Goal: Task Accomplishment & Management: Complete application form

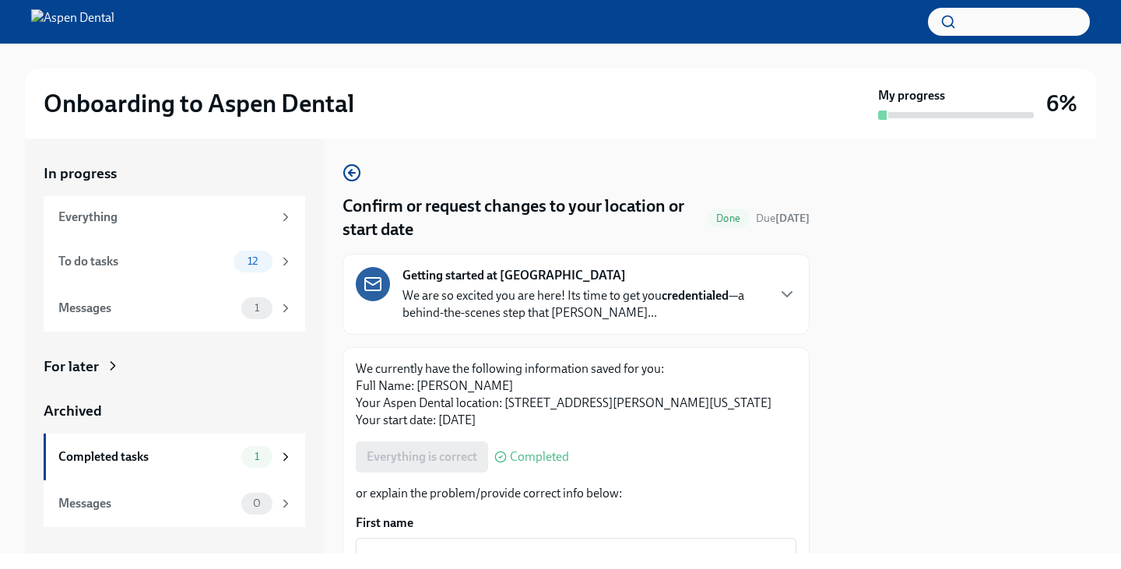
click at [476, 286] on div "Getting started at Aspen Dental We are so excited you are here! Its time to get…" at bounding box center [583, 294] width 363 height 54
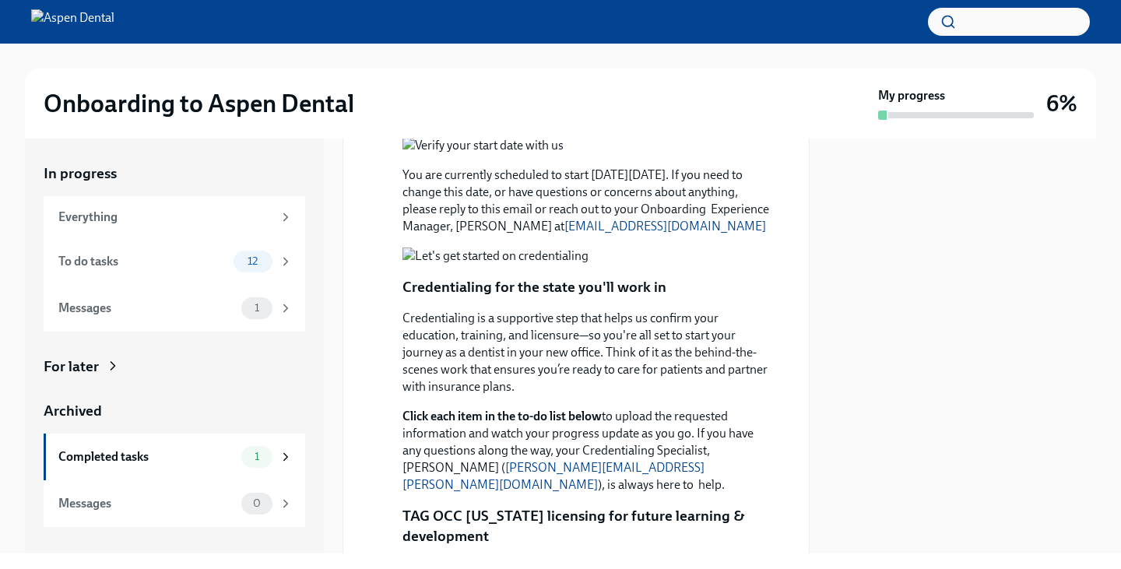
scroll to position [571, 0]
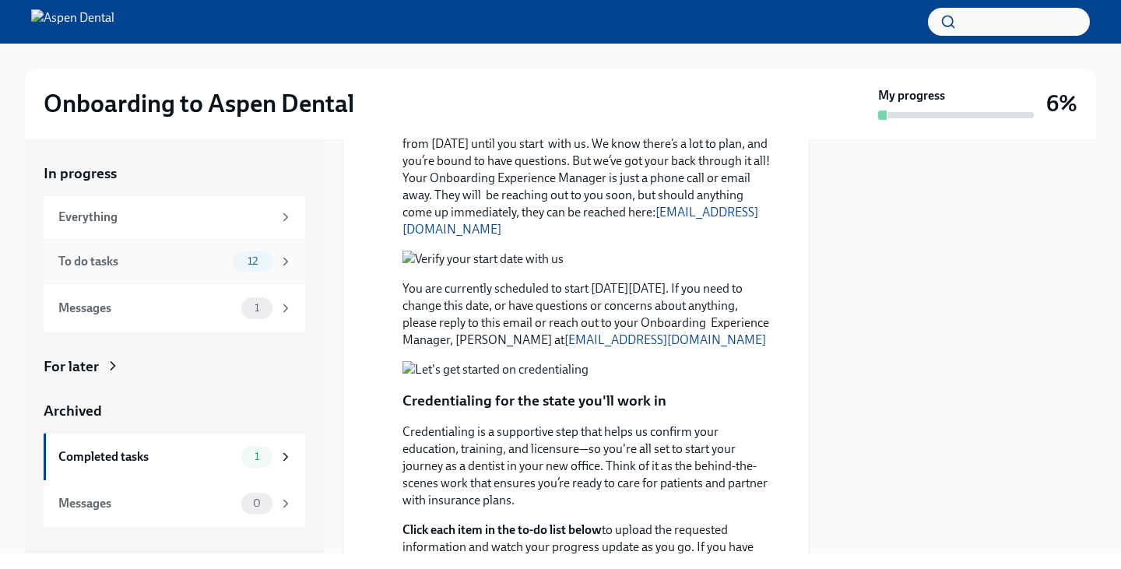
click at [248, 253] on div "12" at bounding box center [253, 262] width 39 height 22
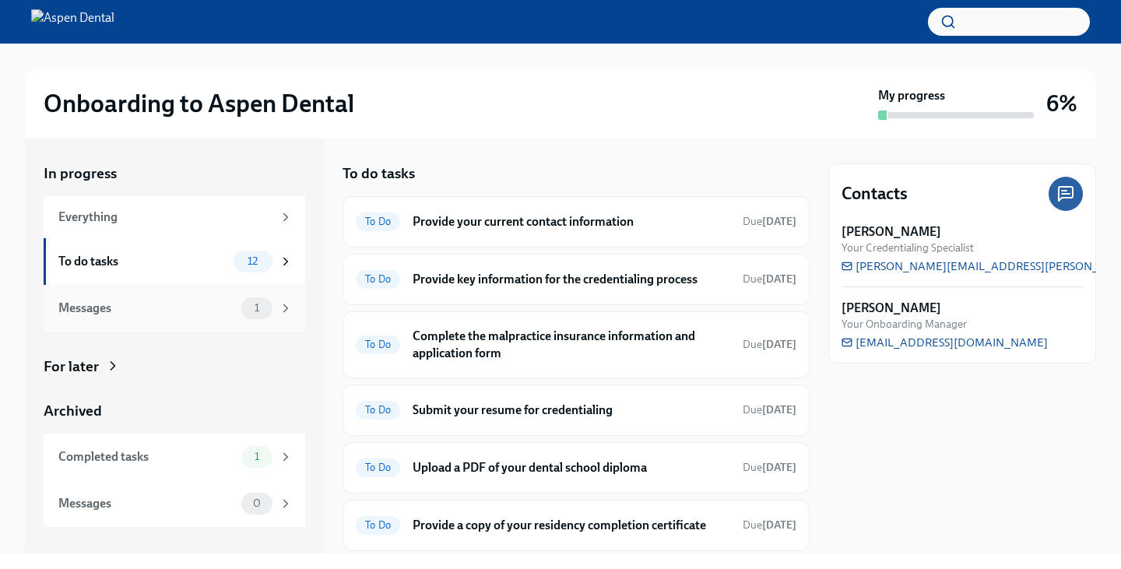
click at [198, 302] on div "Messages" at bounding box center [146, 308] width 177 height 17
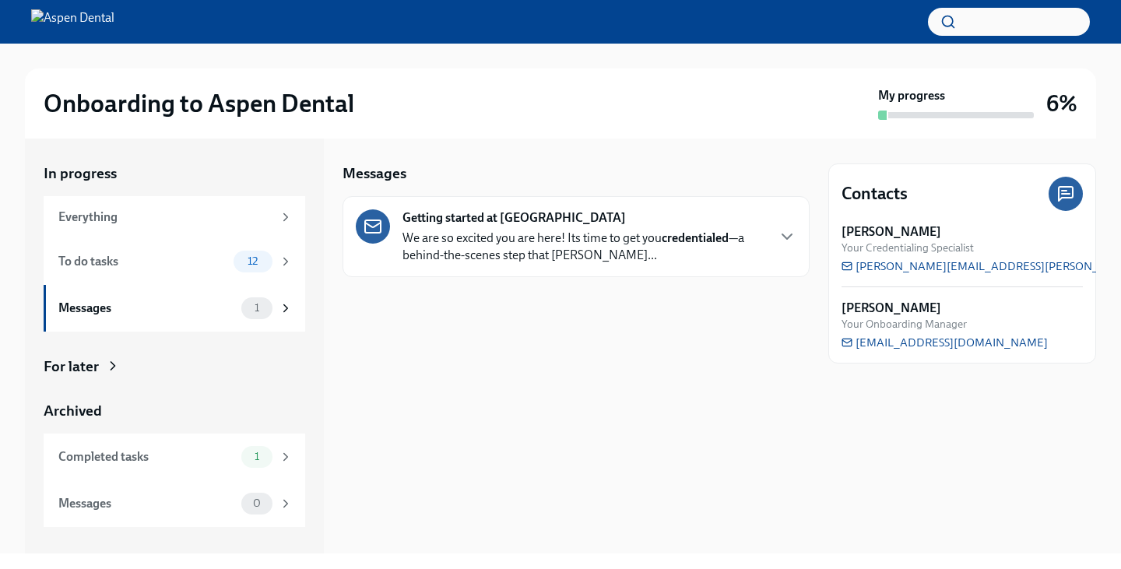
click at [633, 230] on p "We are so excited you are here! Its time to get you credentialed —a behind-the-…" at bounding box center [583, 247] width 363 height 34
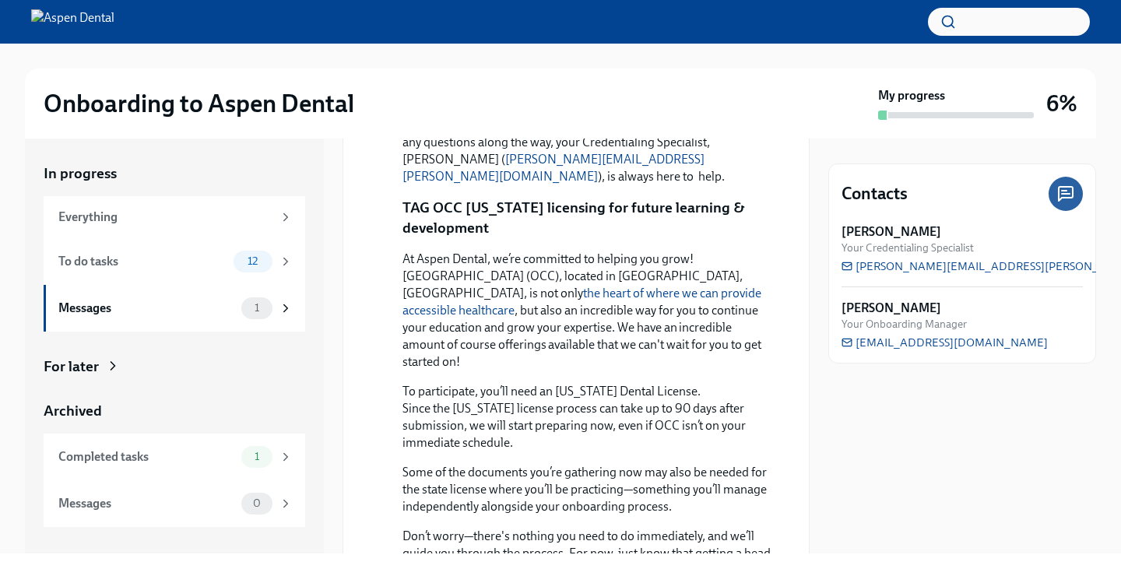
scroll to position [935, 0]
click at [218, 230] on div "Everything" at bounding box center [175, 217] width 262 height 42
click at [243, 452] on div "1" at bounding box center [256, 457] width 31 height 22
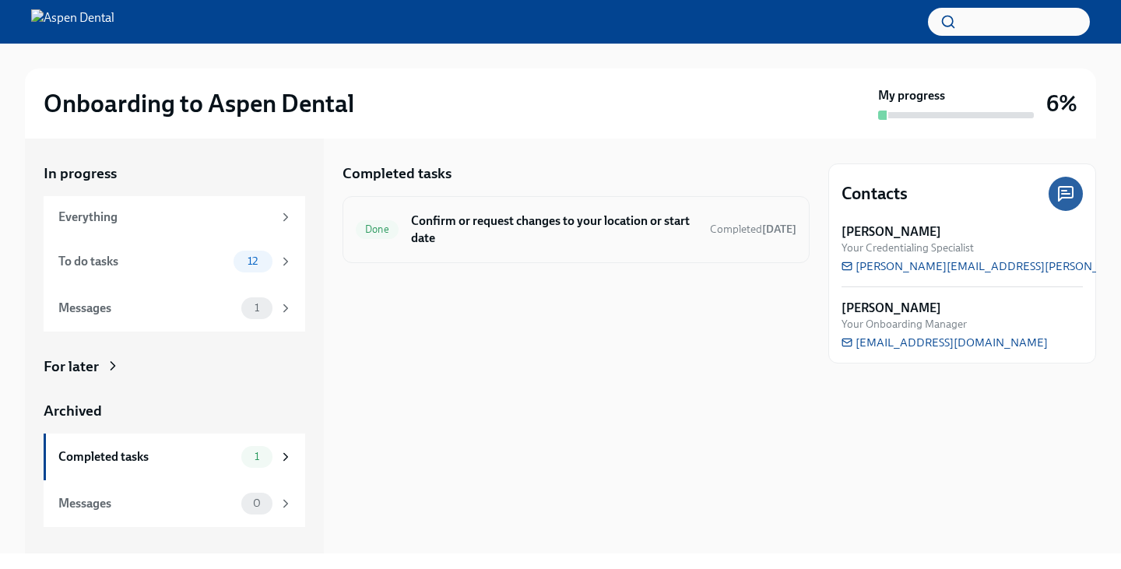
click at [612, 225] on h6 "Confirm or request changes to your location or start date" at bounding box center [554, 230] width 286 height 34
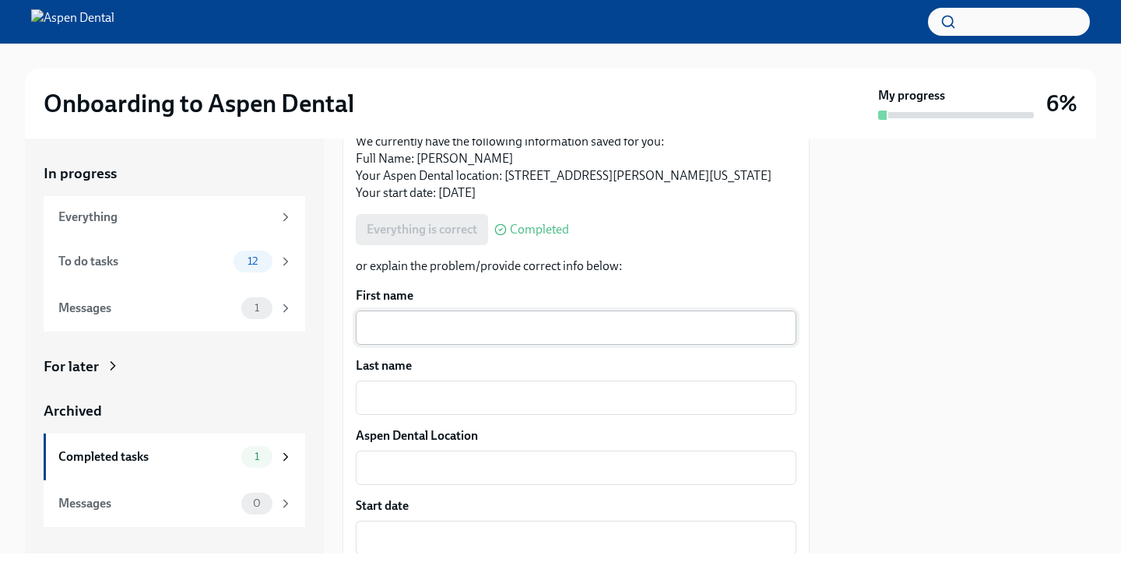
scroll to position [399, 0]
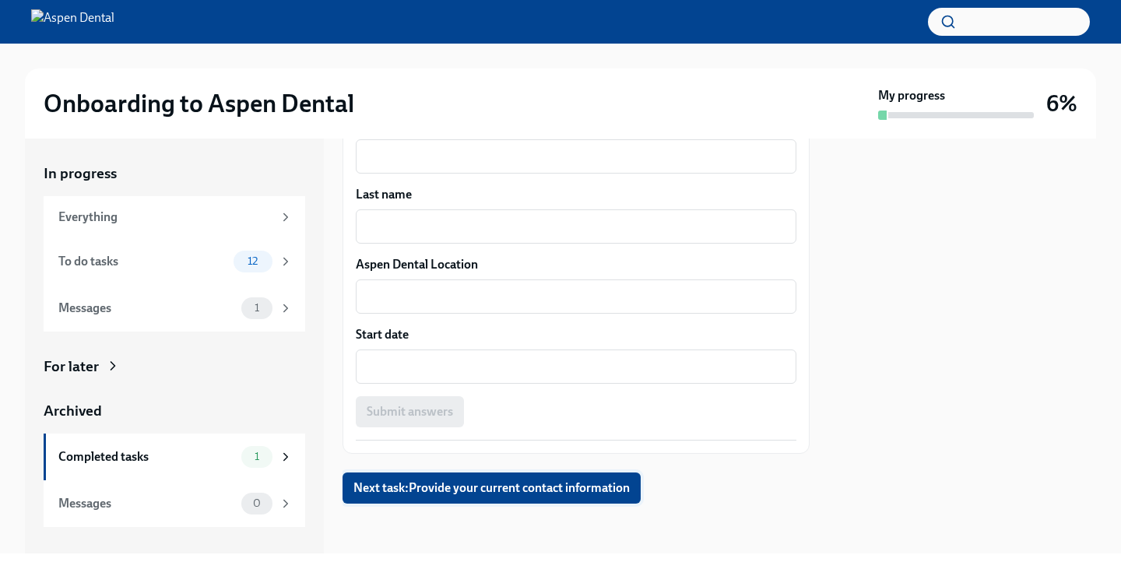
click at [450, 493] on span "Next task : Provide your current contact information" at bounding box center [491, 488] width 276 height 16
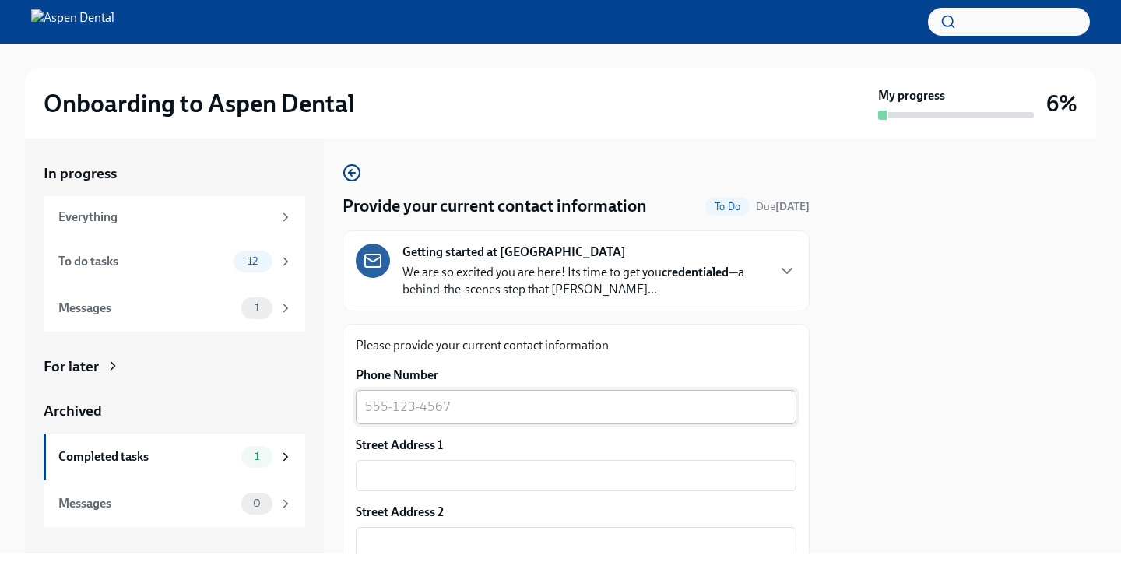
click at [494, 414] on textarea "Phone Number" at bounding box center [576, 407] width 422 height 19
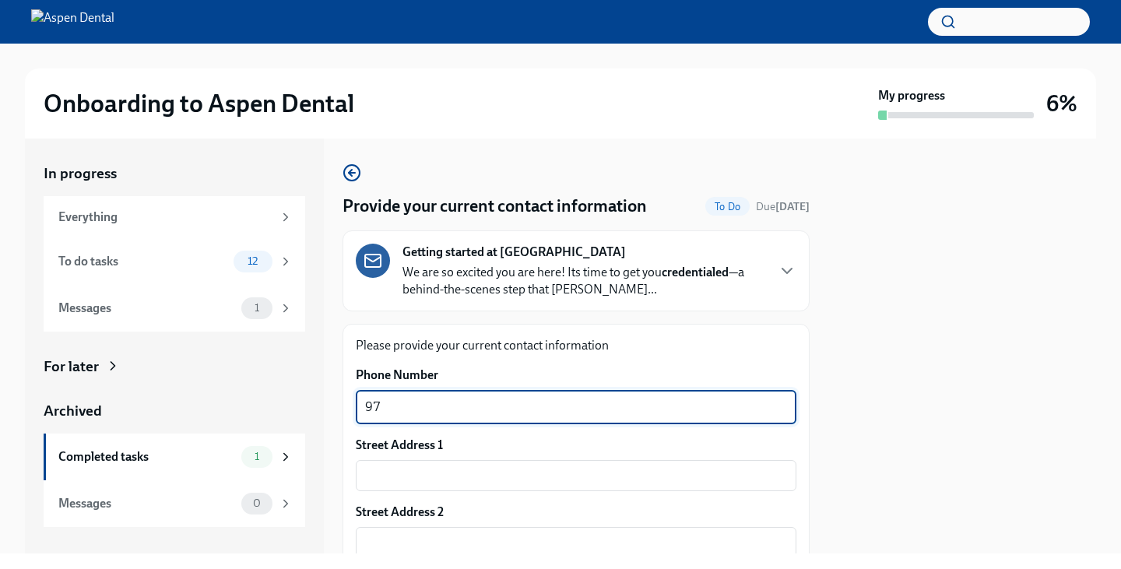
type textarea "9"
click at [401, 478] on input "text" at bounding box center [576, 475] width 441 height 31
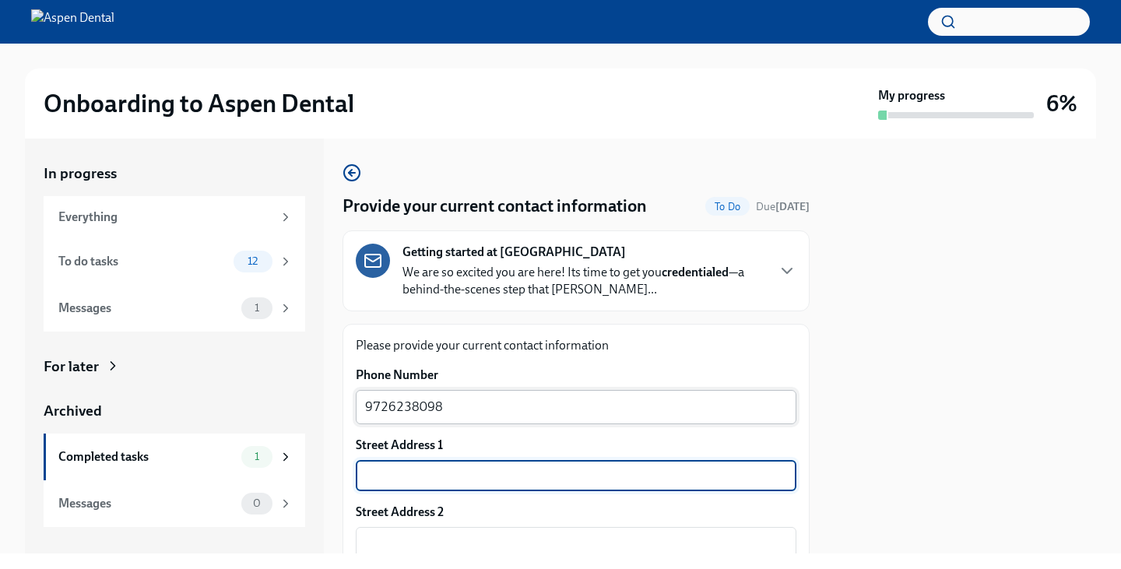
click at [388, 410] on textarea "9726238098" at bounding box center [576, 407] width 422 height 19
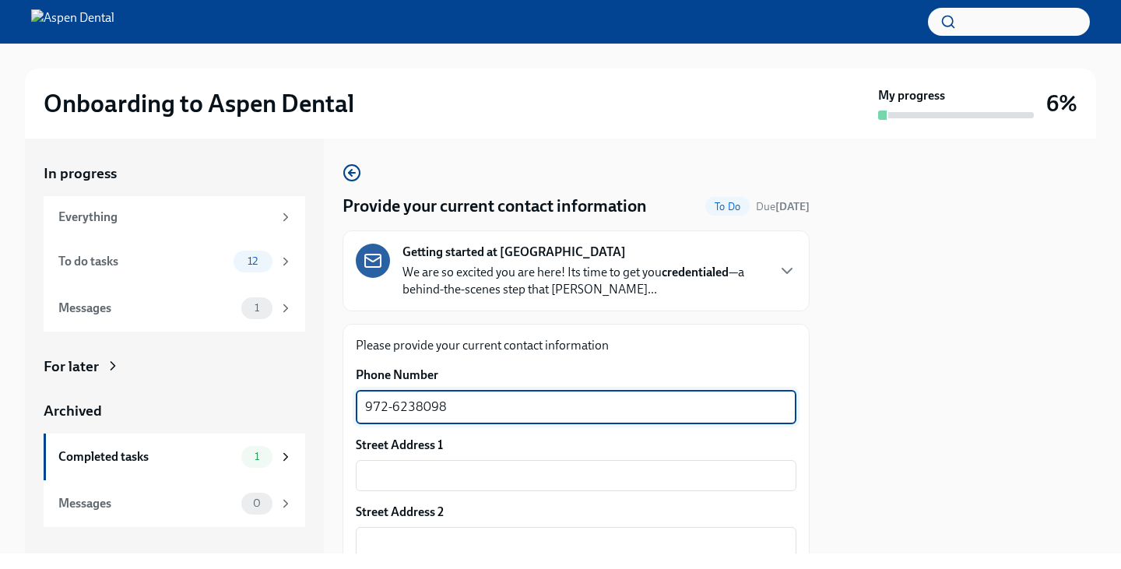
click at [416, 410] on textarea "972-6238098" at bounding box center [576, 407] width 422 height 19
type textarea "[PHONE_NUMBER]"
click at [418, 482] on input "text" at bounding box center [576, 475] width 441 height 31
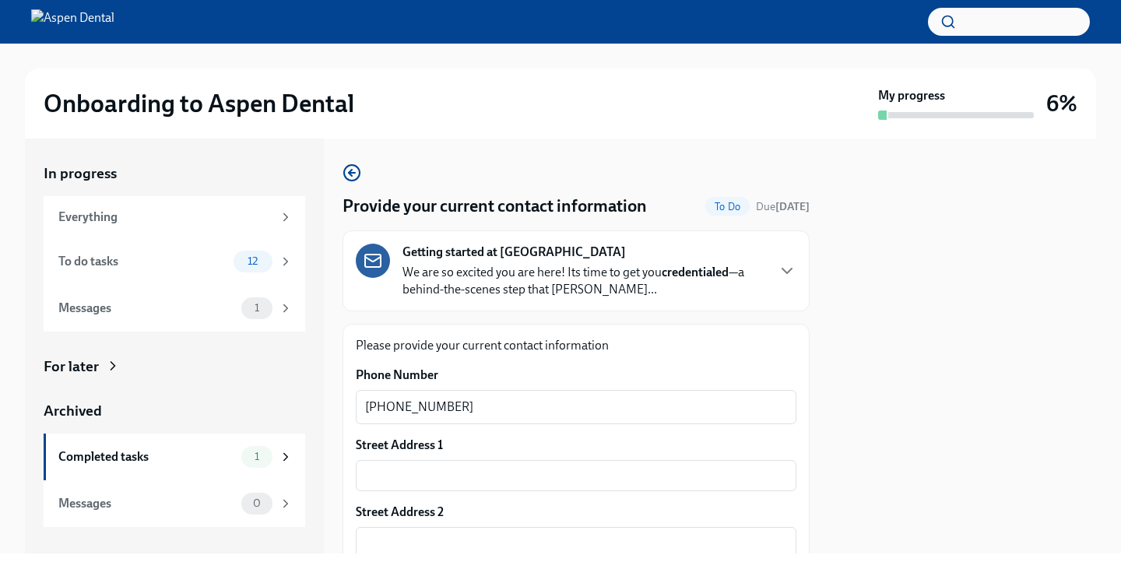
click at [864, 388] on div at bounding box center [962, 346] width 268 height 415
click at [449, 473] on input "text" at bounding box center [576, 475] width 441 height 31
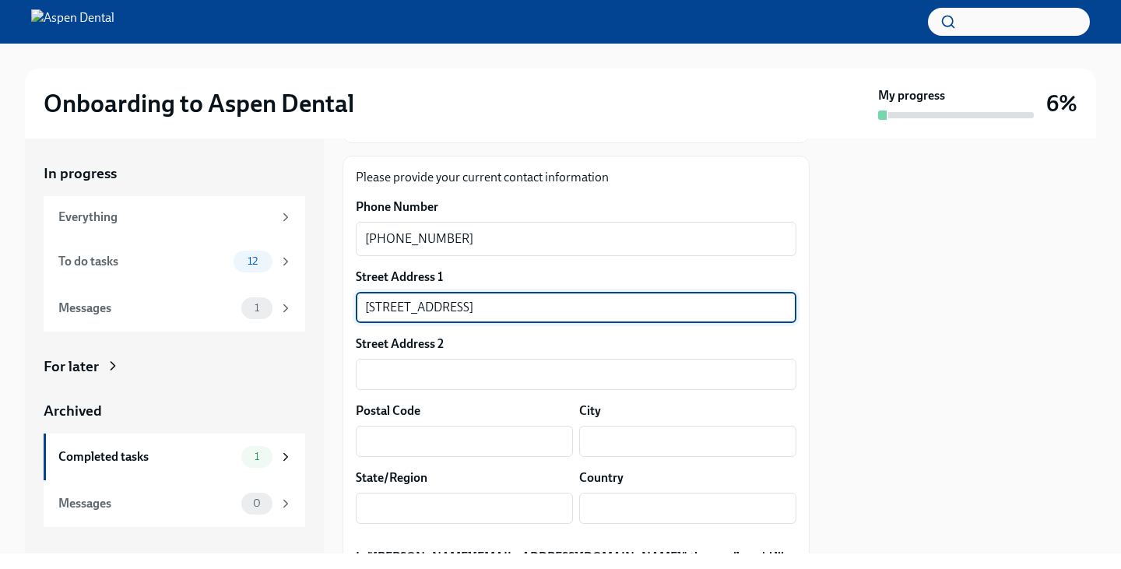
scroll to position [169, 0]
type input "[STREET_ADDRESS]"
click at [421, 452] on input "text" at bounding box center [464, 440] width 217 height 31
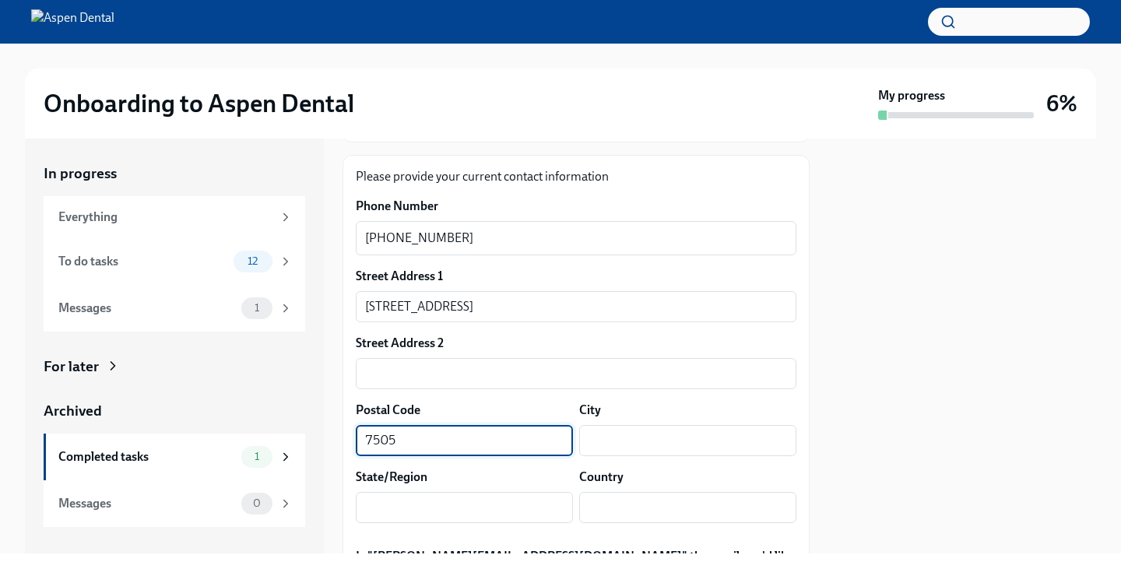
type input "75054"
type input "[GEOGRAPHIC_DATA]"
type input "US"
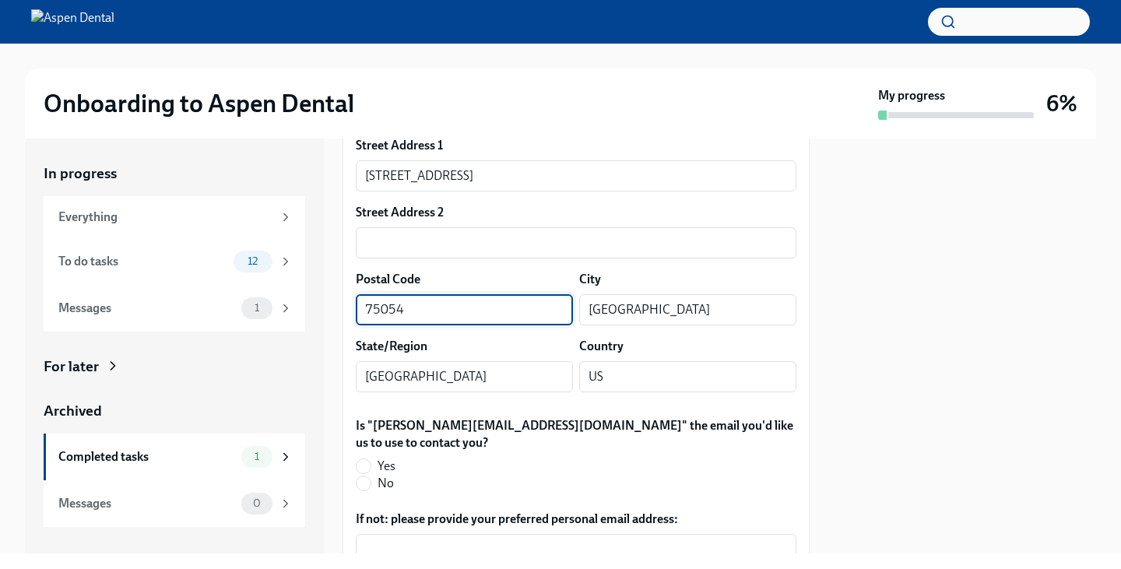
scroll to position [308, 0]
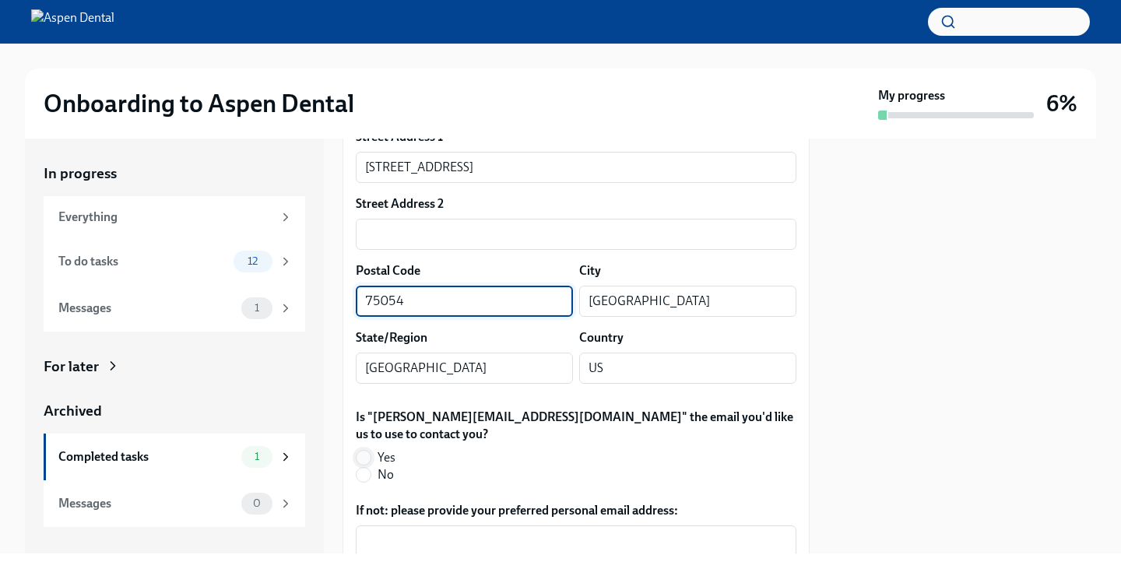
type input "75054"
click at [361, 451] on input "Yes" at bounding box center [364, 458] width 14 height 14
radio input "true"
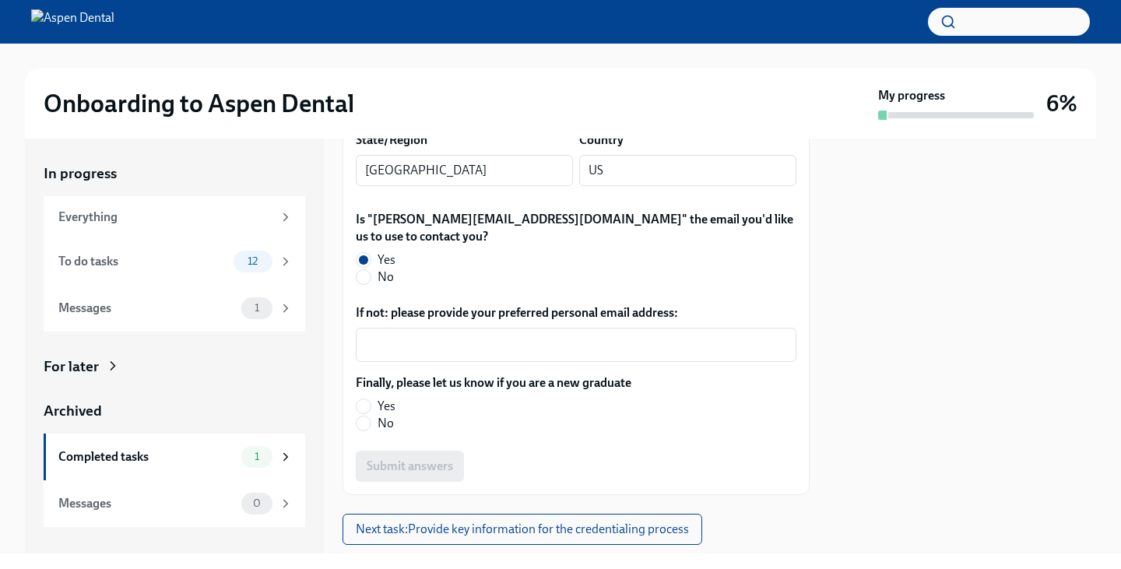
scroll to position [507, 0]
click at [366, 416] on input "No" at bounding box center [364, 423] width 14 height 14
radio input "true"
click at [420, 458] on span "Submit answers" at bounding box center [410, 466] width 86 height 16
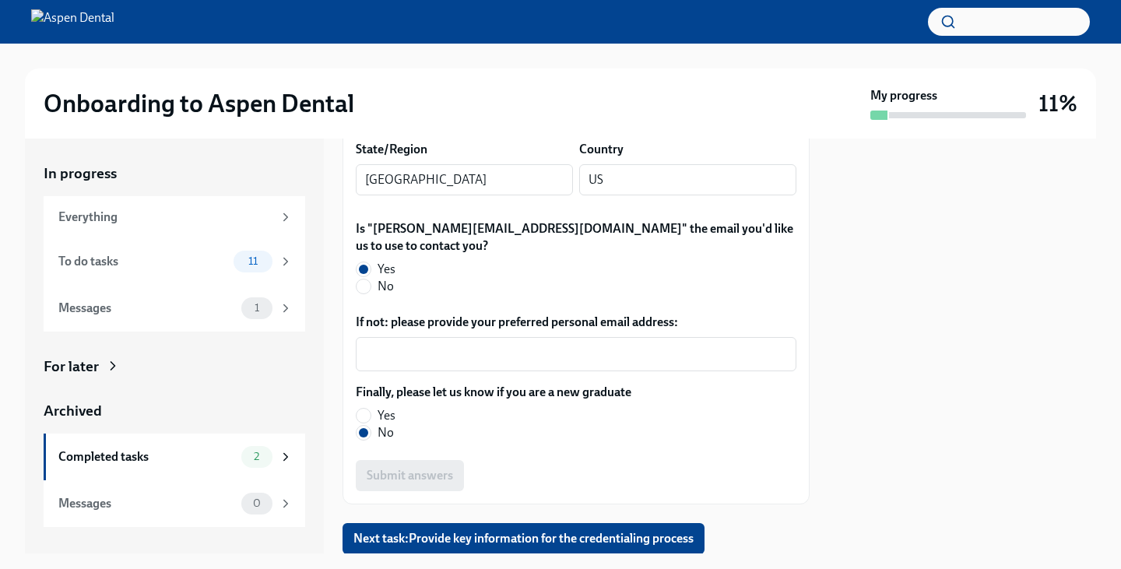
scroll to position [500, 0]
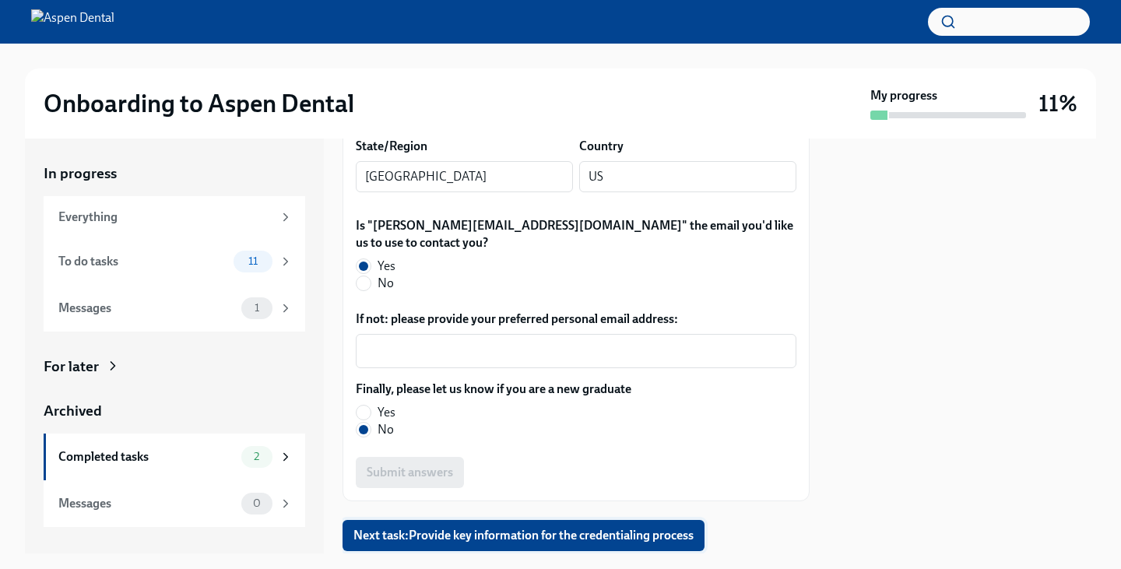
click at [526, 528] on span "Next task : Provide key information for the credentialing process" at bounding box center [523, 536] width 340 height 16
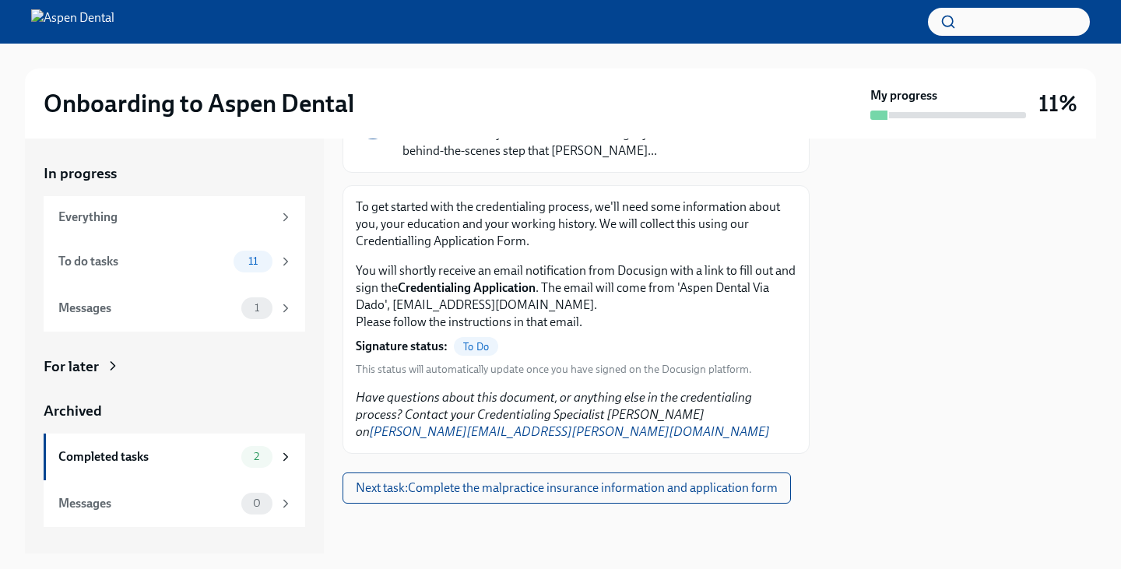
scroll to position [162, 0]
